Goal: Information Seeking & Learning: Learn about a topic

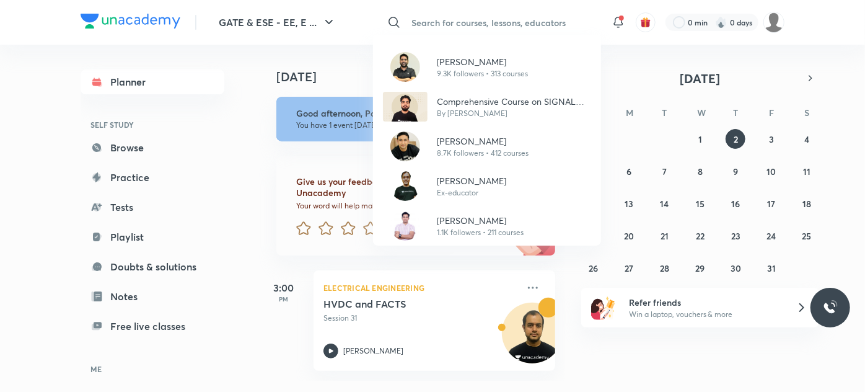
drag, startPoint x: 0, startPoint y: 0, endPoint x: 517, endPoint y: 17, distance: 517.6
click at [517, 17] on div "​ [PERSON_NAME] 9.3K followers • 313 courses Comprehensive Course on SIGNAL SYS…" at bounding box center [487, 22] width 228 height 30
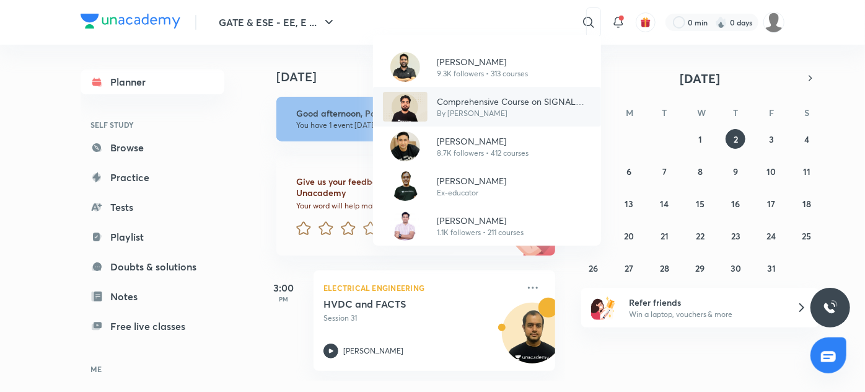
click at [417, 107] on img at bounding box center [405, 107] width 45 height 30
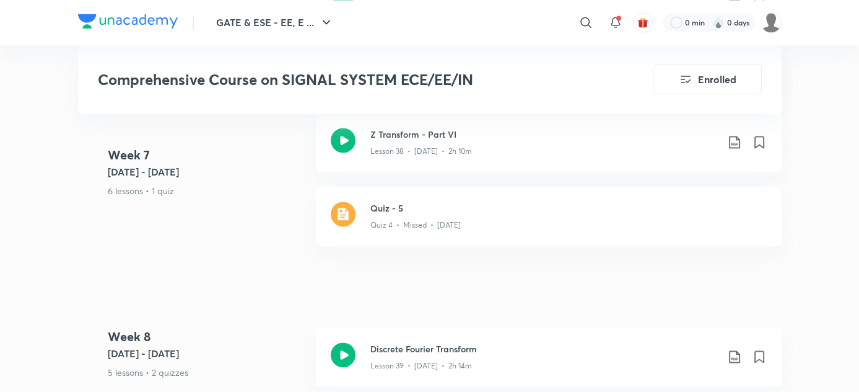
scroll to position [4092, 0]
click at [514, 150] on div "Lesson 38 • [DATE] • 2h 10m" at bounding box center [543, 148] width 347 height 16
click at [174, 158] on h4 "Week 7" at bounding box center [207, 155] width 198 height 19
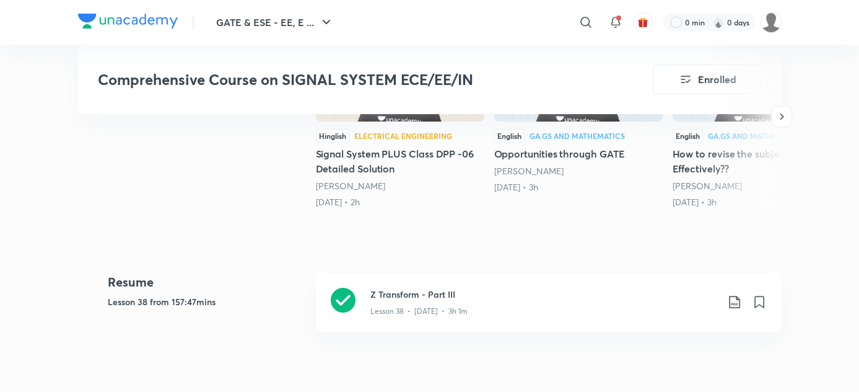
scroll to position [439, 0]
click at [398, 310] on p "Lesson 38 • [DATE] • 3h 1m" at bounding box center [418, 310] width 97 height 11
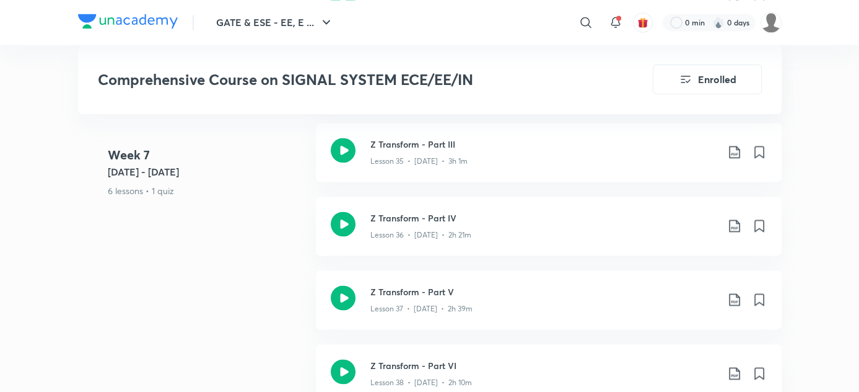
scroll to position [3856, 0]
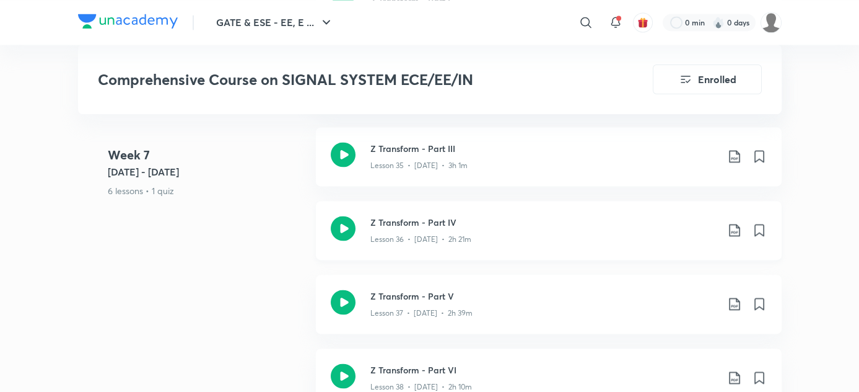
click at [430, 234] on p "Lesson 36 • [DATE] • 2h 21m" at bounding box center [420, 239] width 101 height 11
